Goal: Information Seeking & Learning: Learn about a topic

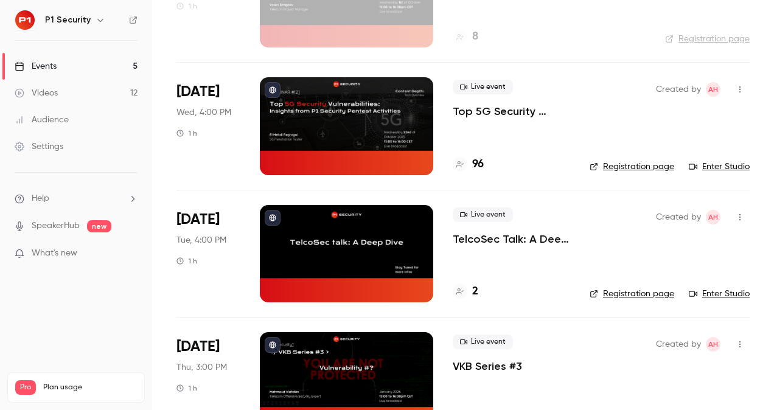
scroll to position [156, 0]
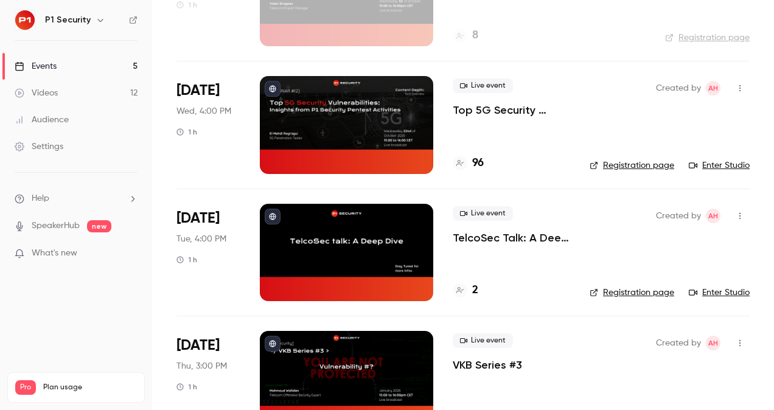
click at [494, 119] on div "Live event Top 5G Security Vulnerabilities: Insights from P1 Security Pentest A…" at bounding box center [510, 124] width 117 height 97
click at [491, 105] on p "Top 5G Security Vulnerabilities: Insights from P1 Security Pentest Activities" at bounding box center [510, 110] width 117 height 15
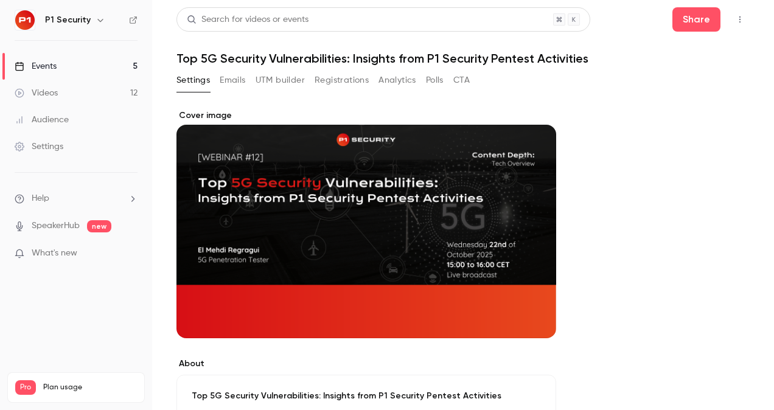
click at [235, 79] on button "Emails" at bounding box center [233, 80] width 26 height 19
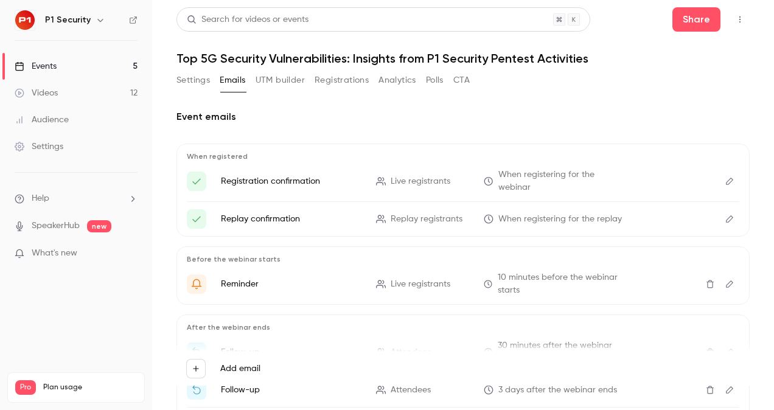
click at [338, 79] on button "Registrations" at bounding box center [341, 80] width 54 height 19
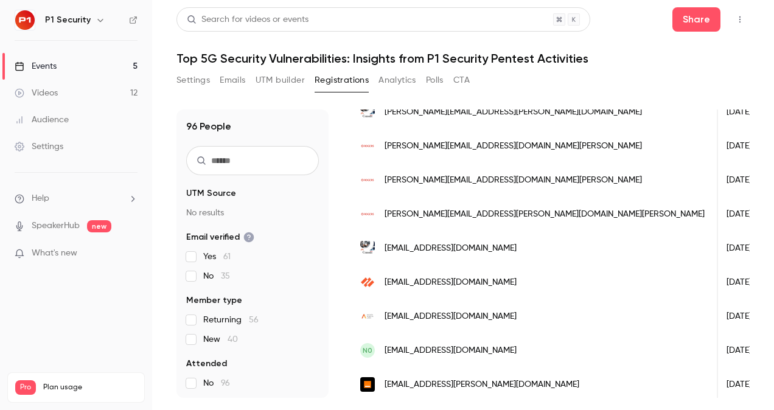
scroll to position [909, 0]
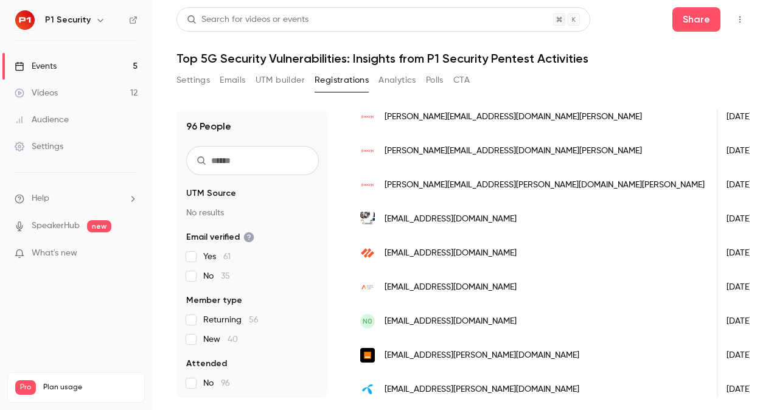
click at [49, 64] on div "Events" at bounding box center [36, 66] width 42 height 12
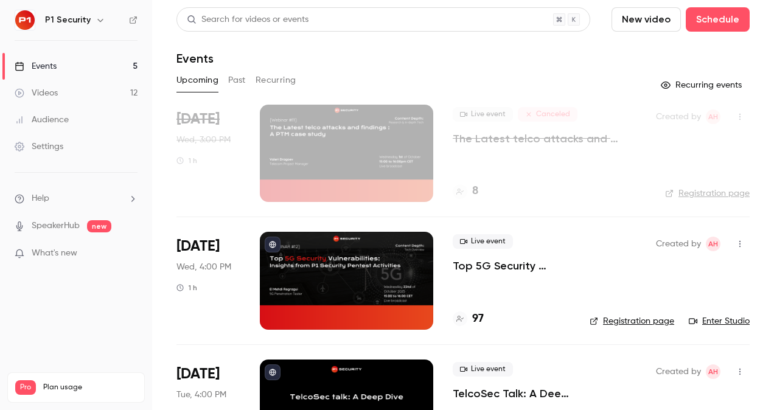
click at [521, 271] on p "Top 5G Security Vulnerabilities: Insights from P1 Security Pentest Activities" at bounding box center [510, 265] width 117 height 15
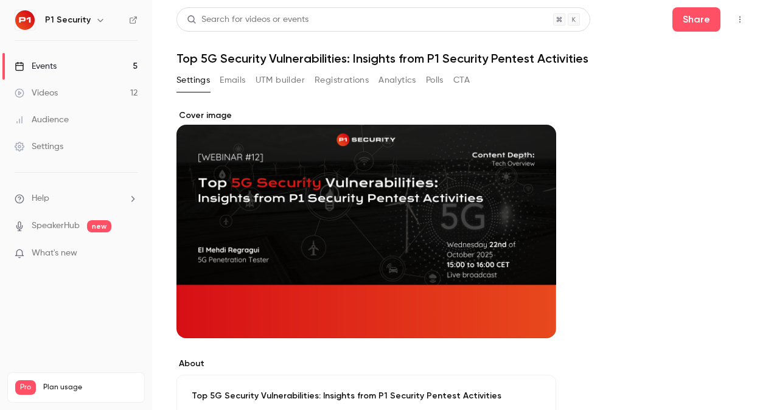
click at [345, 86] on button "Registrations" at bounding box center [341, 80] width 54 height 19
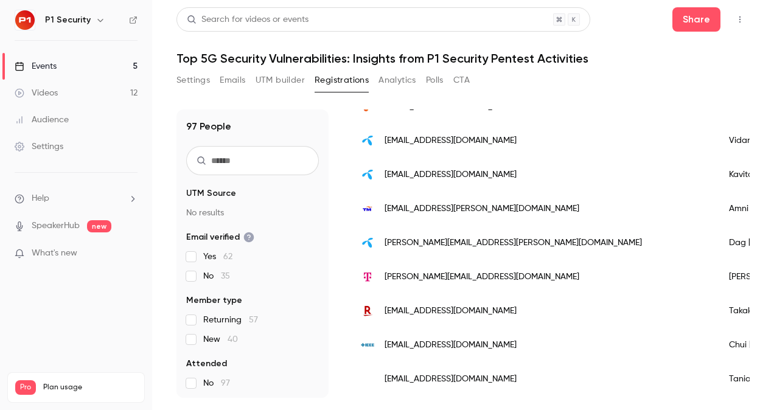
scroll to position [77, 0]
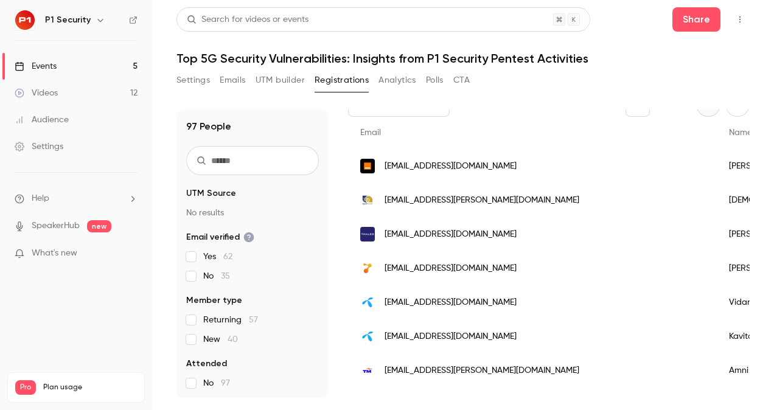
click at [107, 69] on link "Events 5" at bounding box center [76, 66] width 152 height 27
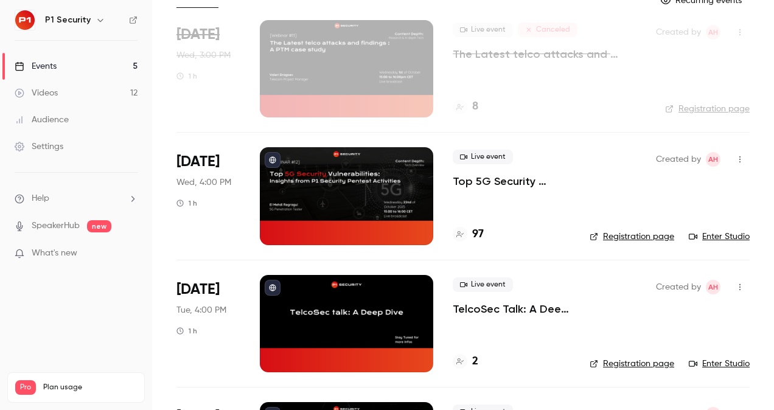
scroll to position [73, 0]
